Goal: Task Accomplishment & Management: Use online tool/utility

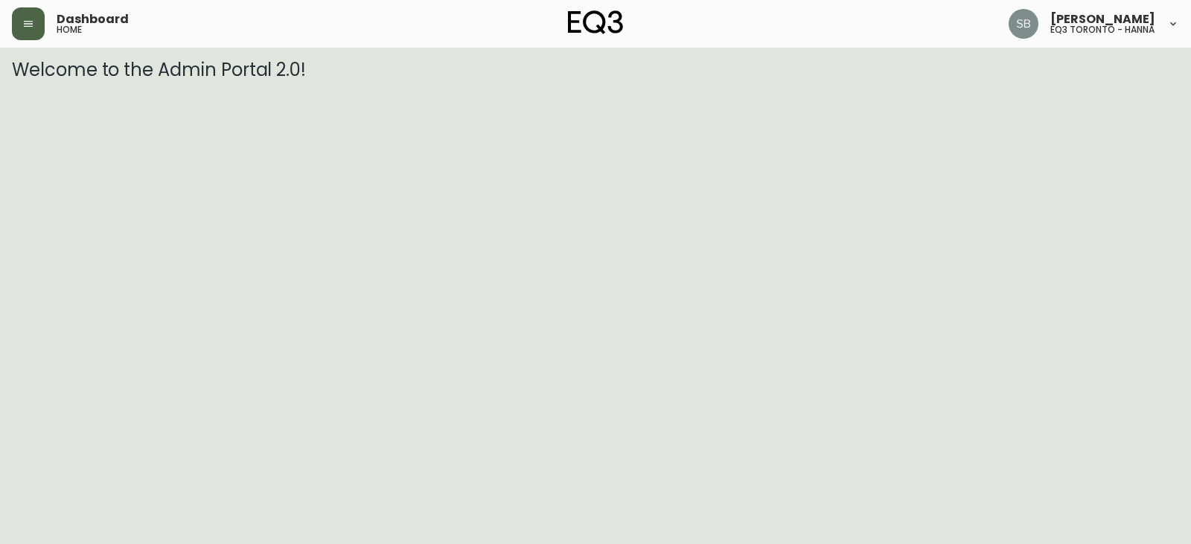
click at [31, 29] on icon "button" at bounding box center [28, 24] width 12 height 12
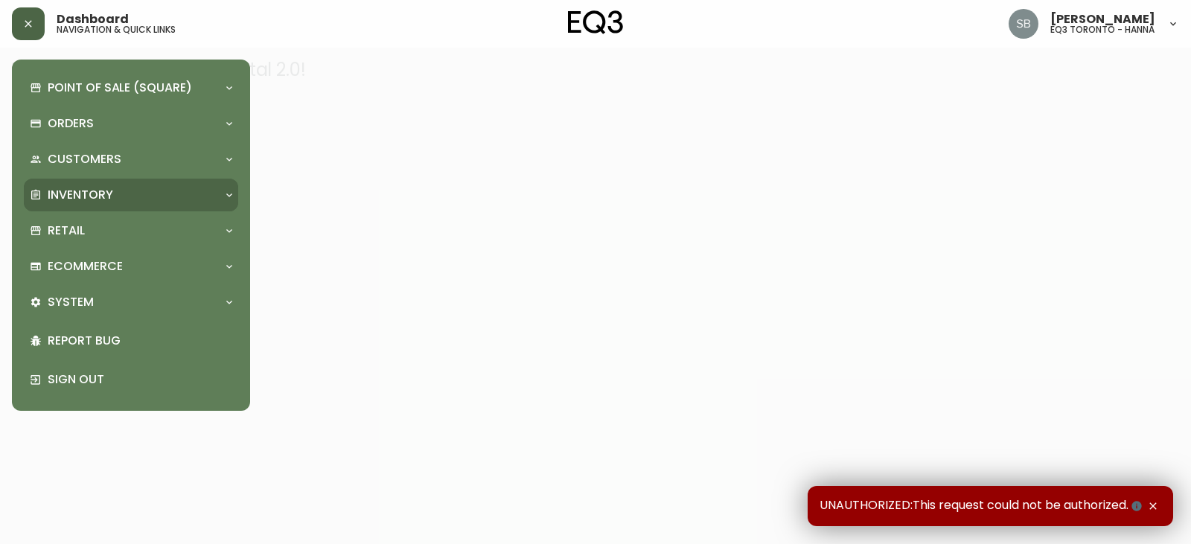
click at [103, 188] on p "Inventory" at bounding box center [80, 195] width 65 height 16
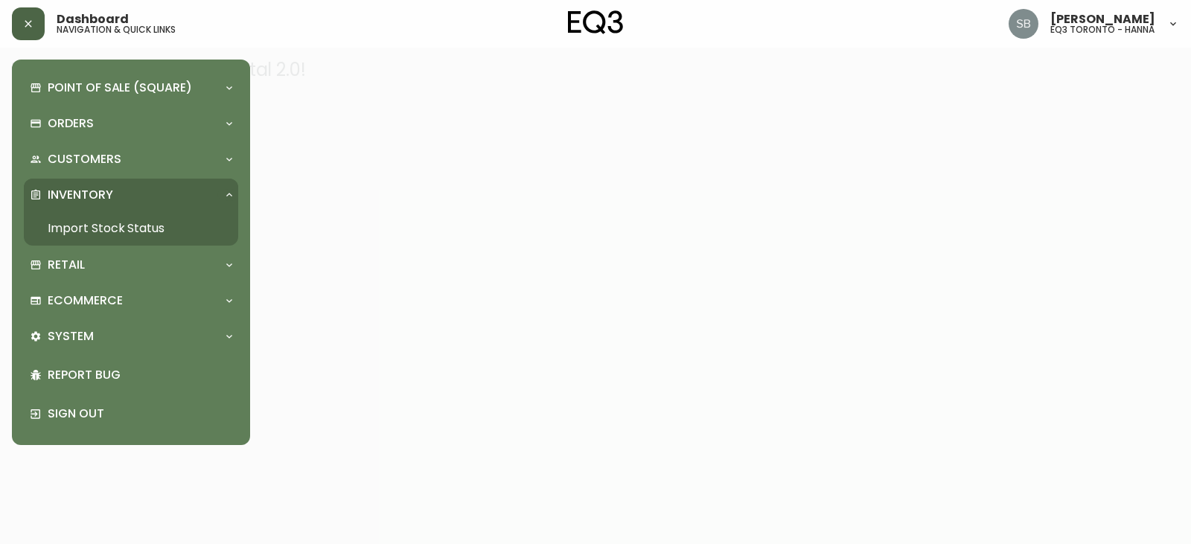
click at [113, 234] on link "Import Stock Status" at bounding box center [131, 228] width 214 height 34
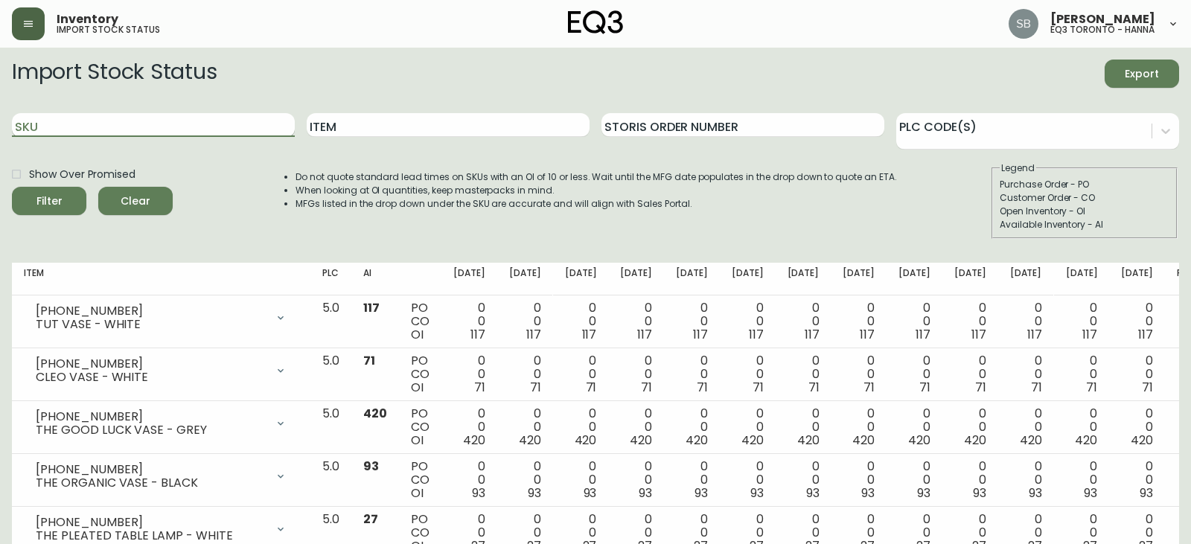
click at [191, 126] on input "SKU" at bounding box center [153, 125] width 283 height 24
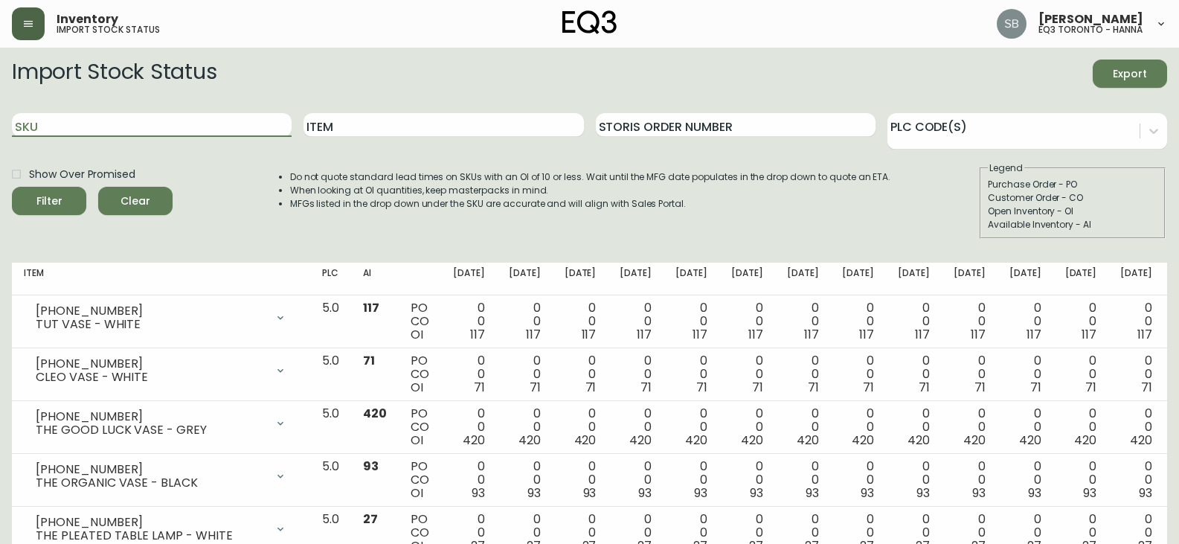
paste input "[PHONE_NUMBER]"
type input "[PHONE_NUMBER]"
click at [12, 187] on button "Filter" at bounding box center [49, 201] width 74 height 28
